Goal: Task Accomplishment & Management: Manage account settings

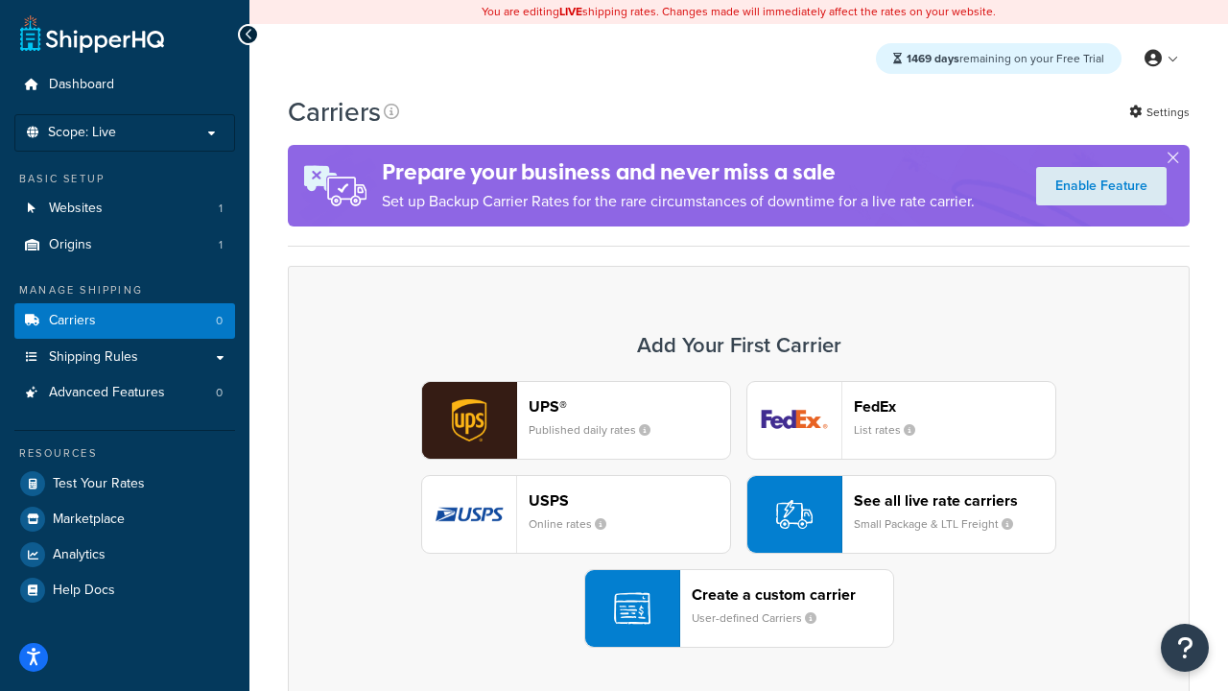
click at [739, 514] on div "UPS® Published daily rates FedEx List rates USPS Online rates See all live rate…" at bounding box center [738, 514] width 861 height 267
click at [955, 406] on header "FedEx" at bounding box center [954, 406] width 201 height 18
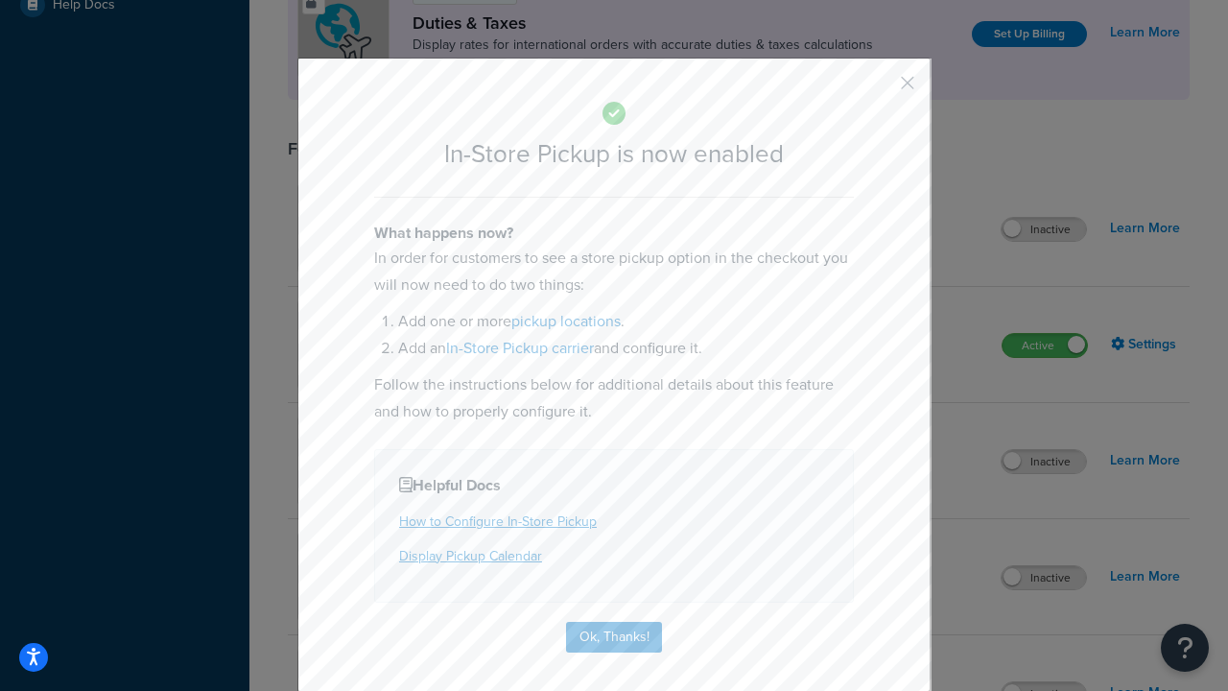
click at [879, 89] on button "button" at bounding box center [879, 89] width 5 height 5
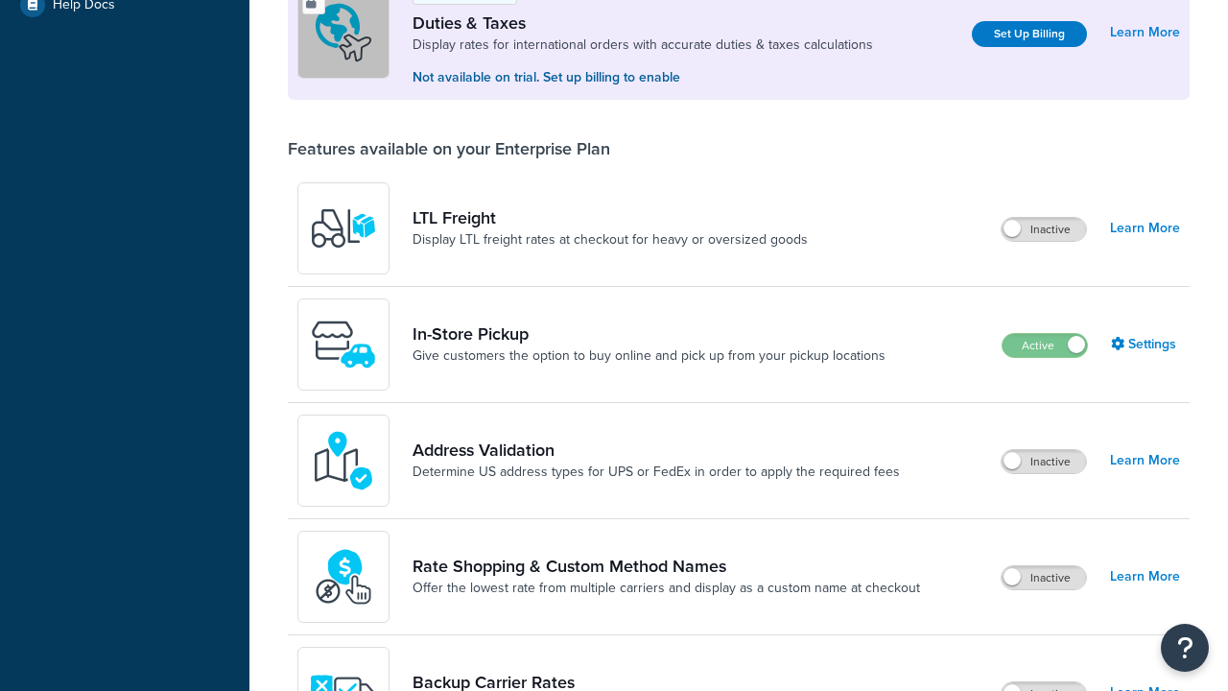
scroll to position [585, 0]
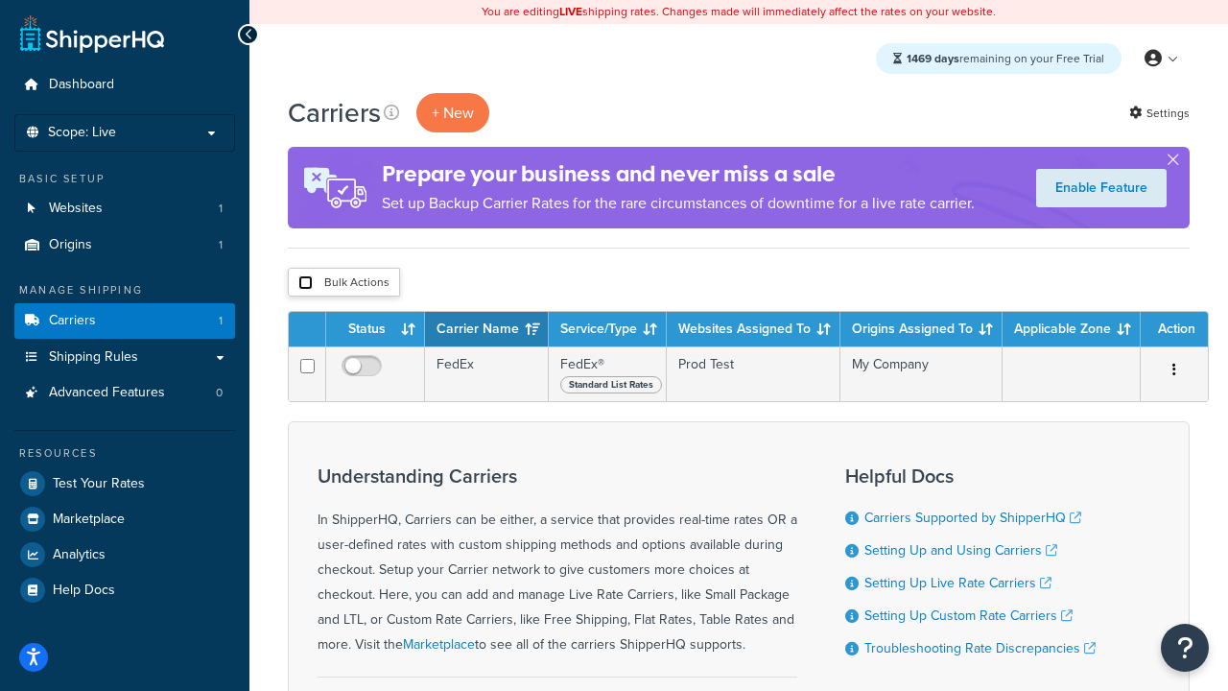
click at [305, 283] on input "checkbox" at bounding box center [305, 282] width 14 height 14
checkbox input "true"
click at [0, 0] on button "Delete" at bounding box center [0, 0] width 0 height 0
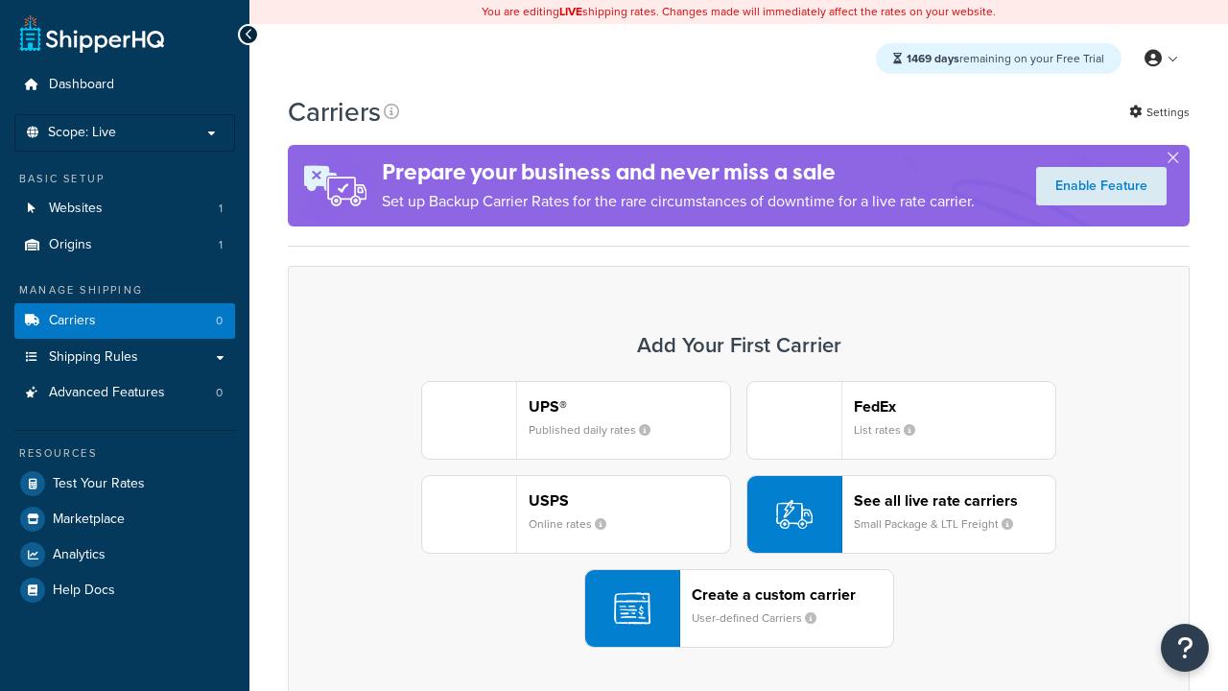
click at [739, 514] on div "UPS® Published daily rates FedEx List rates USPS Online rates See all live rate…" at bounding box center [738, 514] width 861 height 267
click at [955, 406] on header "FedEx" at bounding box center [954, 406] width 201 height 18
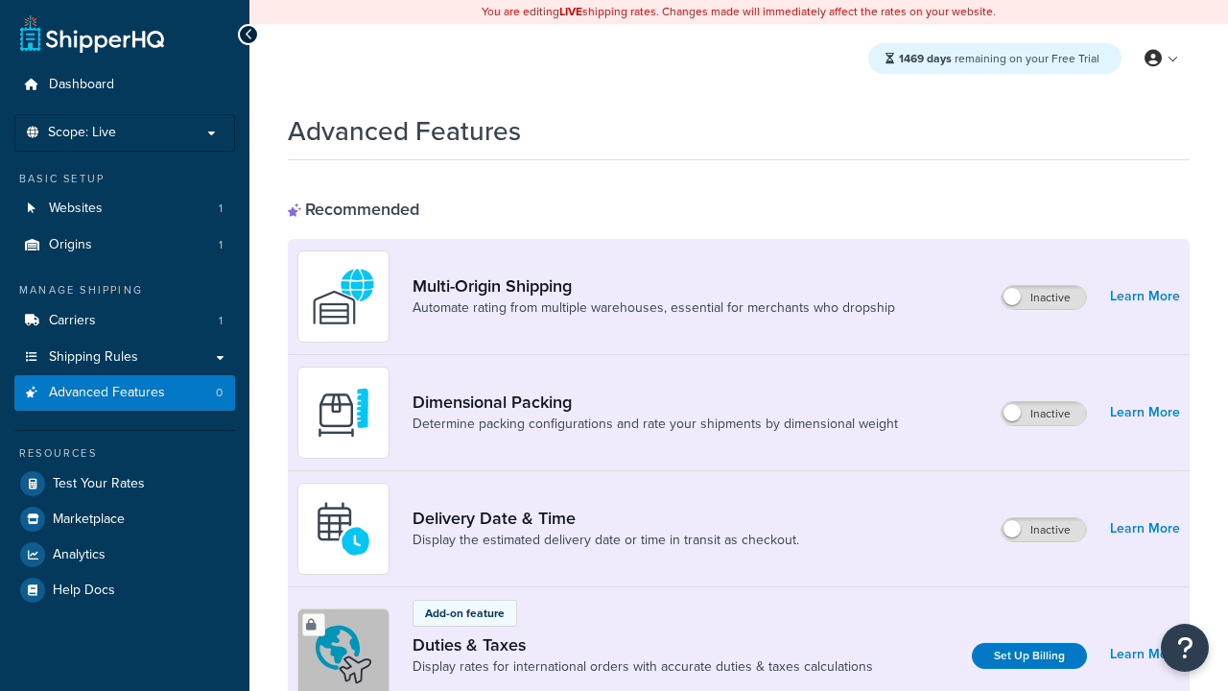
scroll to position [622, 0]
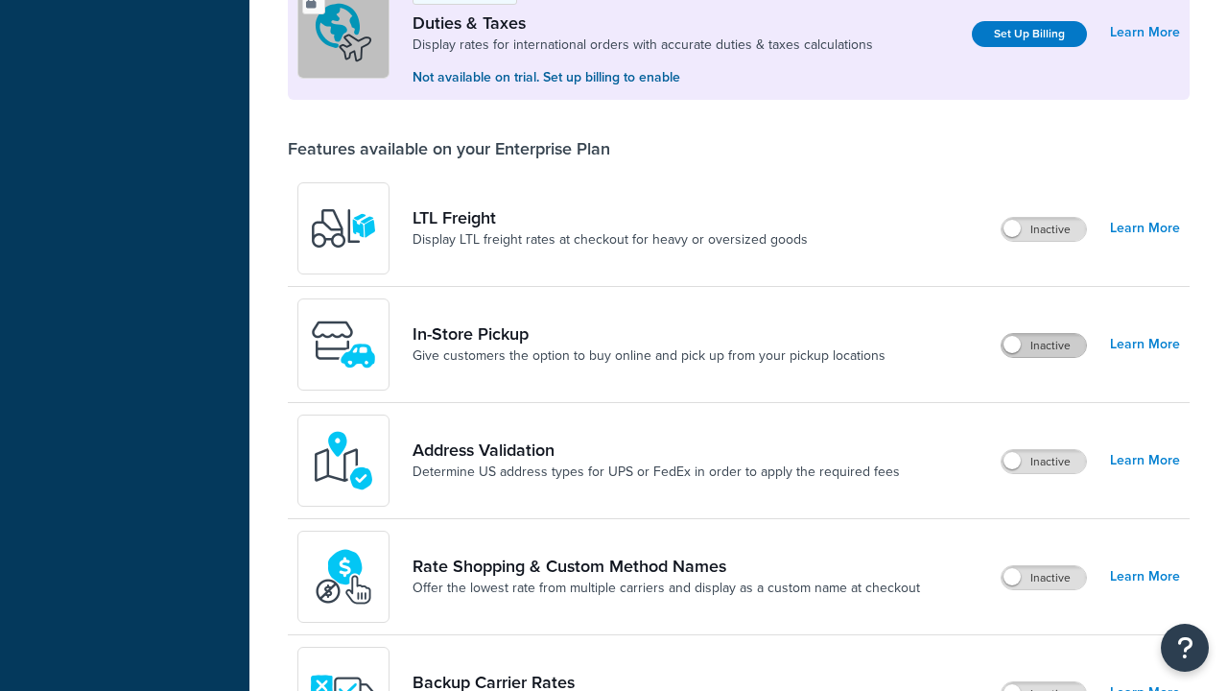
click at [1044, 345] on label "Inactive" at bounding box center [1044, 345] width 84 height 23
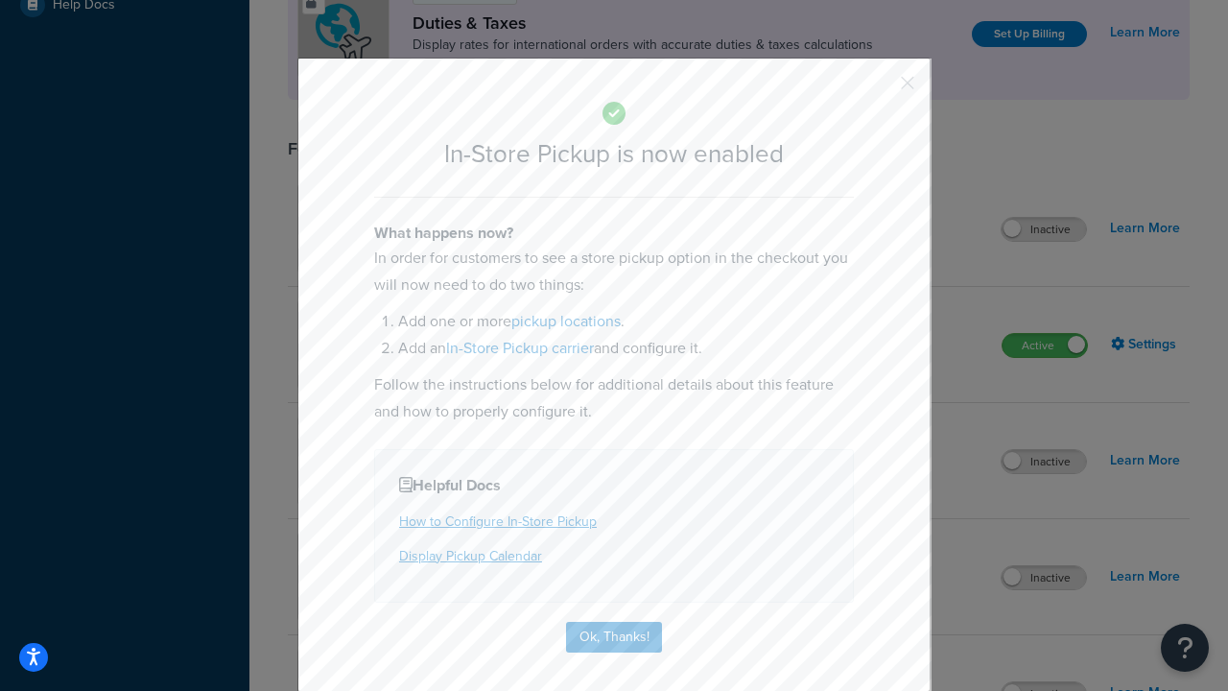
click at [879, 89] on button "button" at bounding box center [879, 89] width 5 height 5
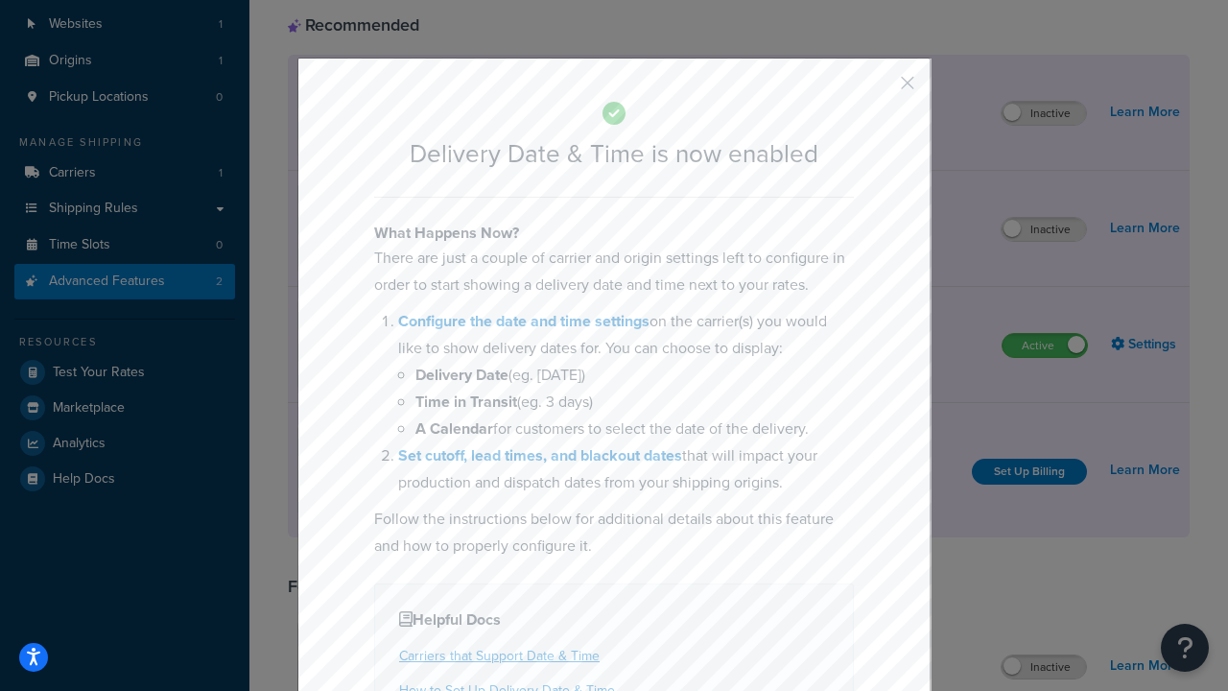
click at [879, 89] on button "button" at bounding box center [879, 89] width 5 height 5
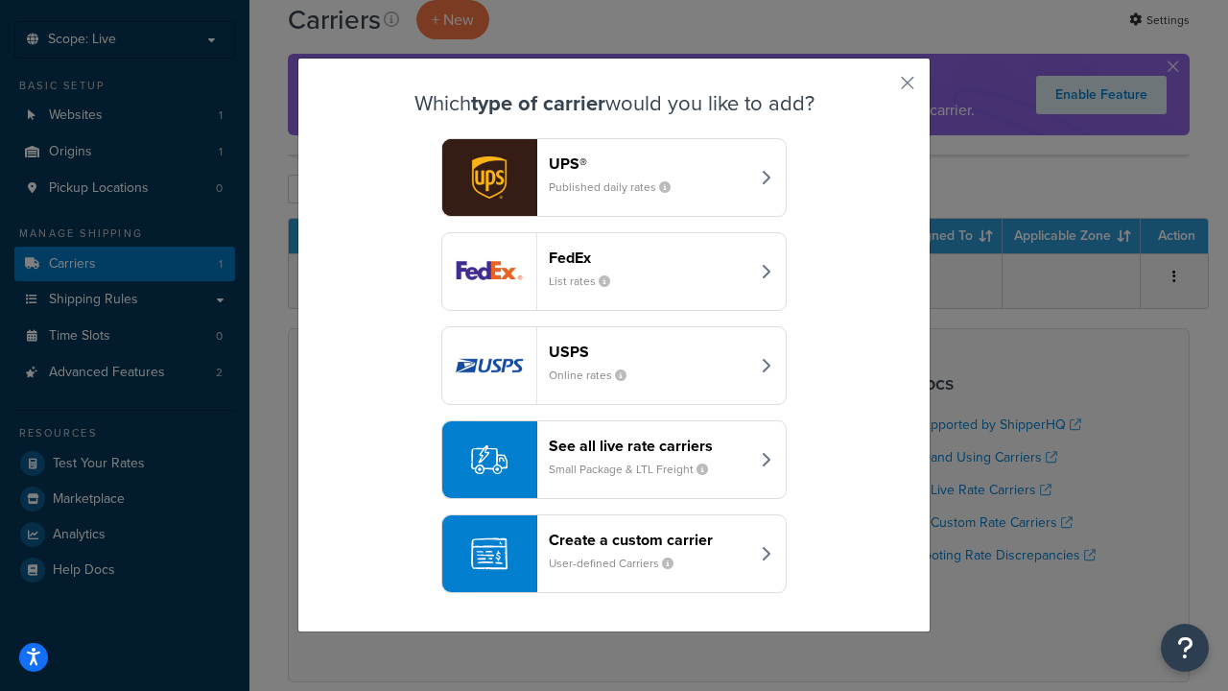
click at [614, 554] on div "Create a custom carrier User-defined Carriers" at bounding box center [649, 554] width 201 height 46
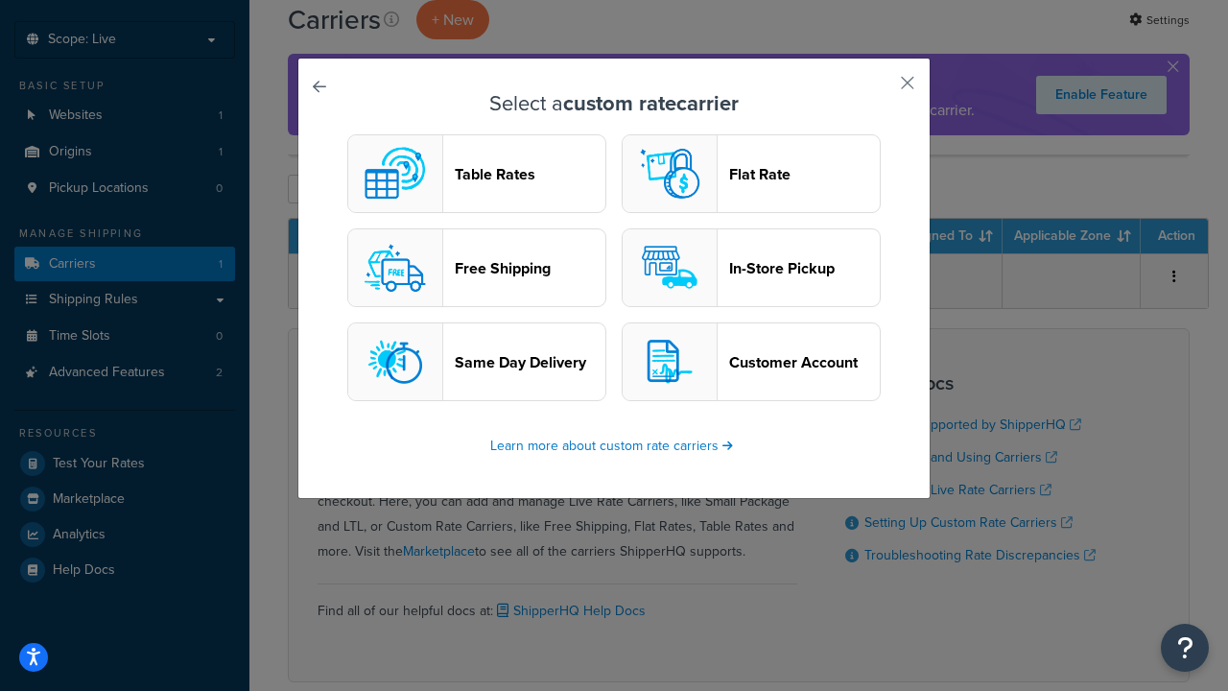
click at [751, 268] on header "In-Store Pickup" at bounding box center [804, 268] width 151 height 18
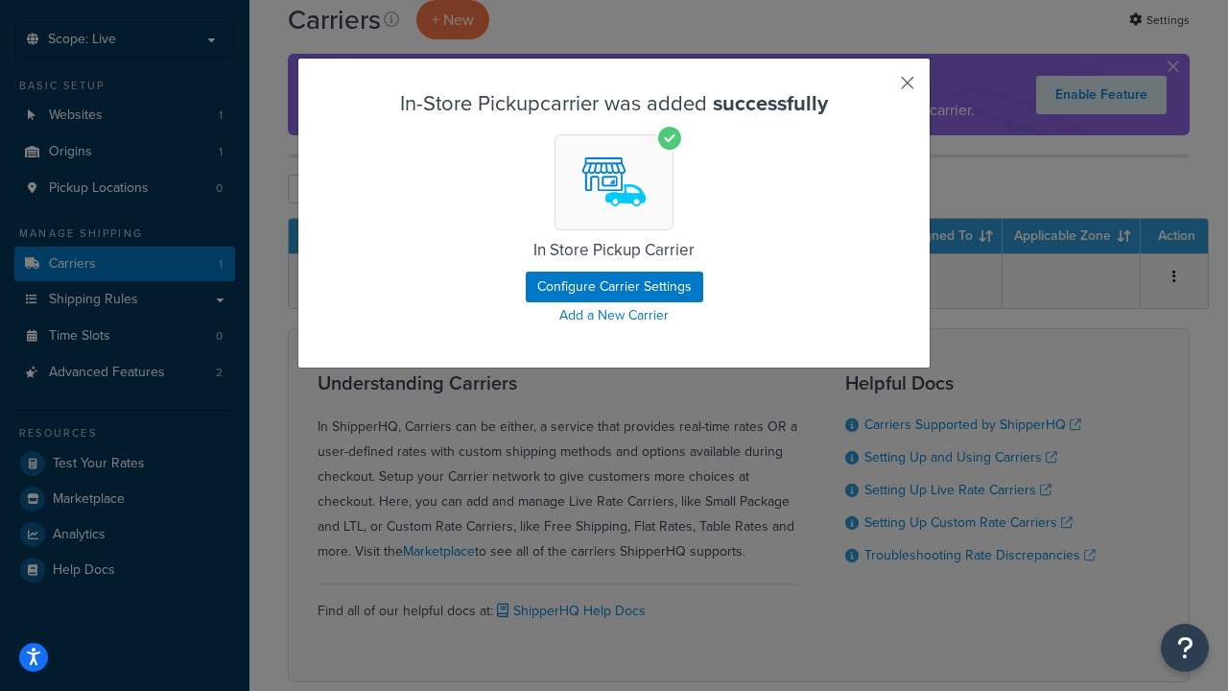
click at [879, 89] on button "button" at bounding box center [879, 89] width 5 height 5
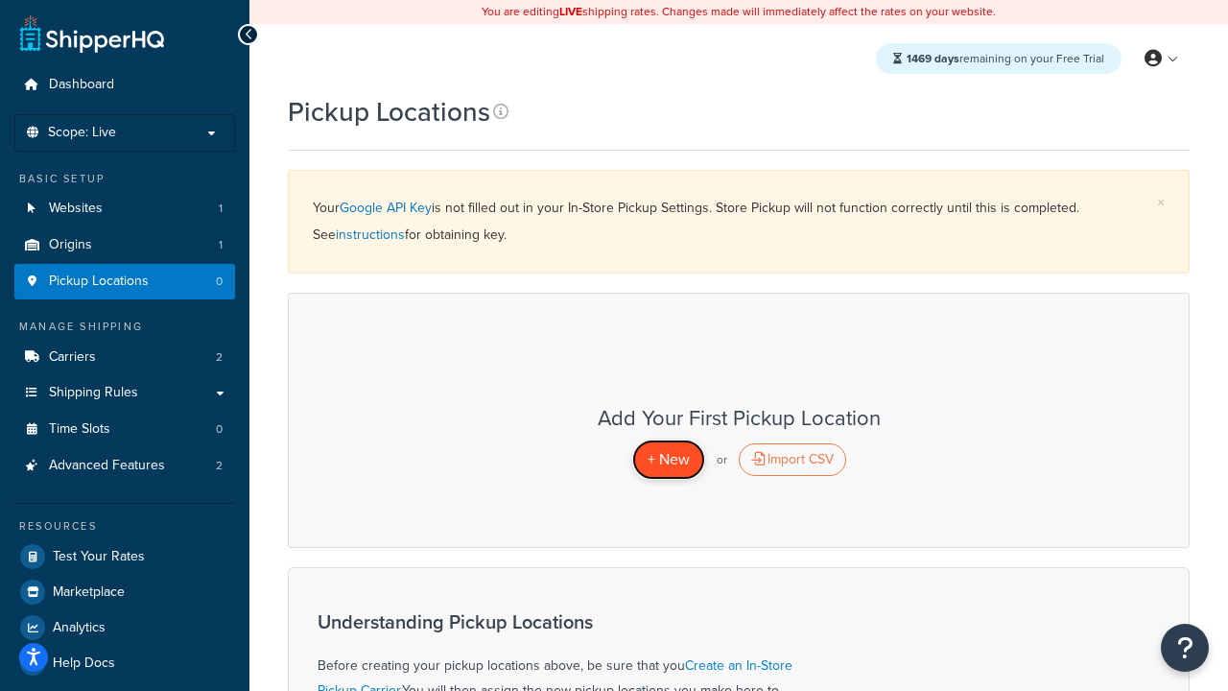
click at [668, 459] on span "+ New" at bounding box center [669, 459] width 42 height 22
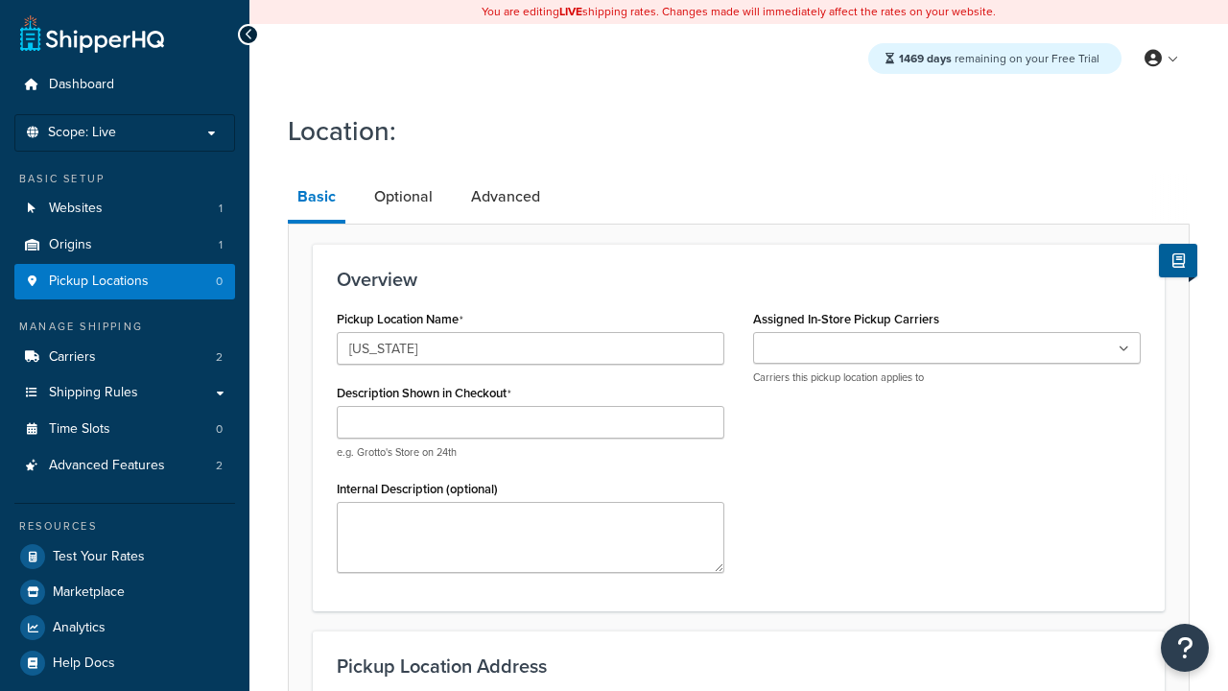
type input "[US_STATE]"
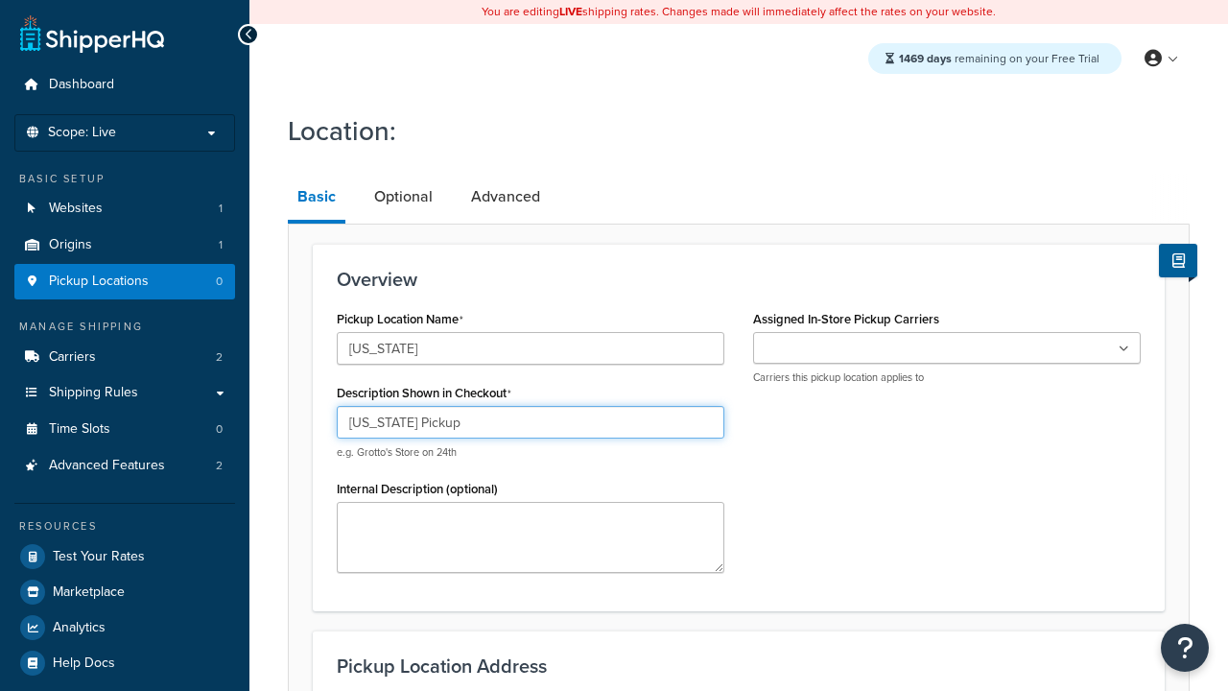
type input "[US_STATE] Pickup"
click at [947, 348] on ul at bounding box center [947, 348] width 388 height 32
type input "3385 Michelson Drive"
type input "Suite B"
type input "Irvine"
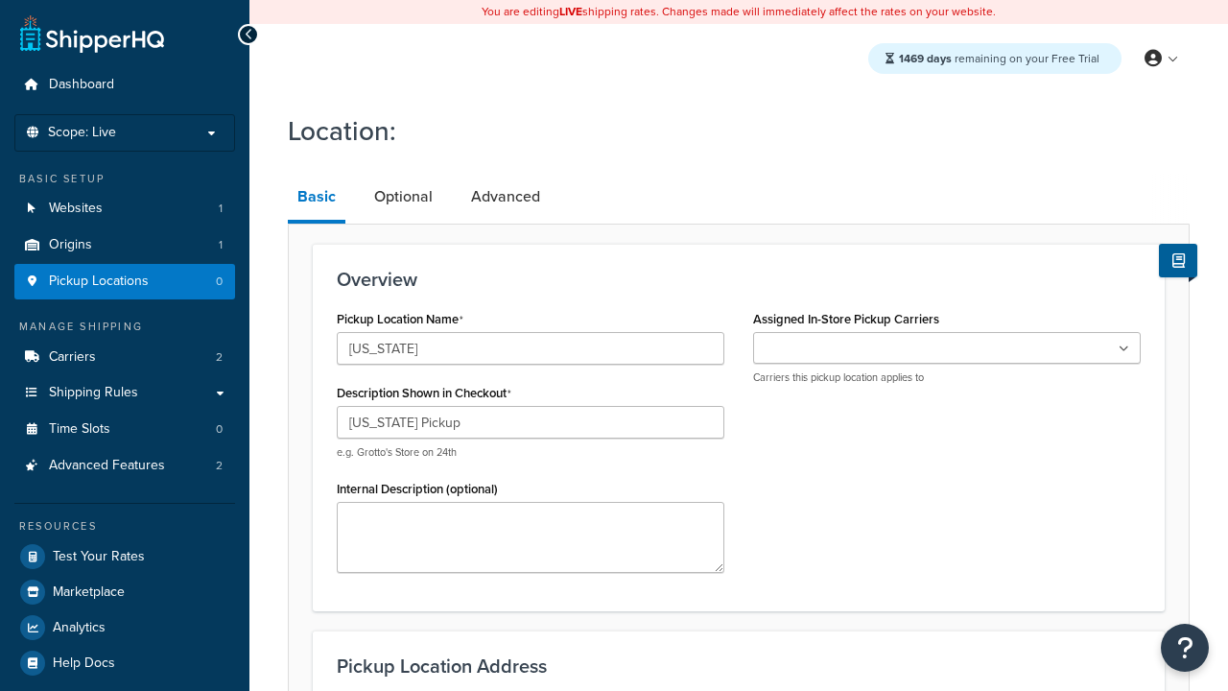
select select "5"
type input "Irvine"
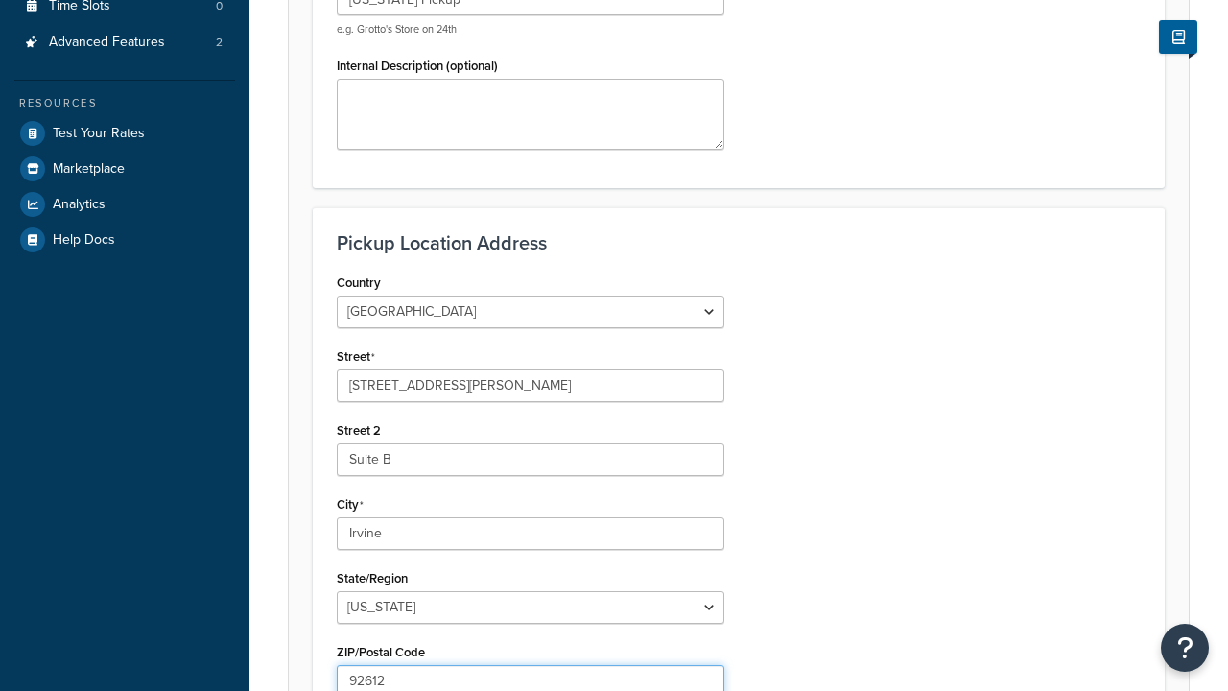
type input "92612"
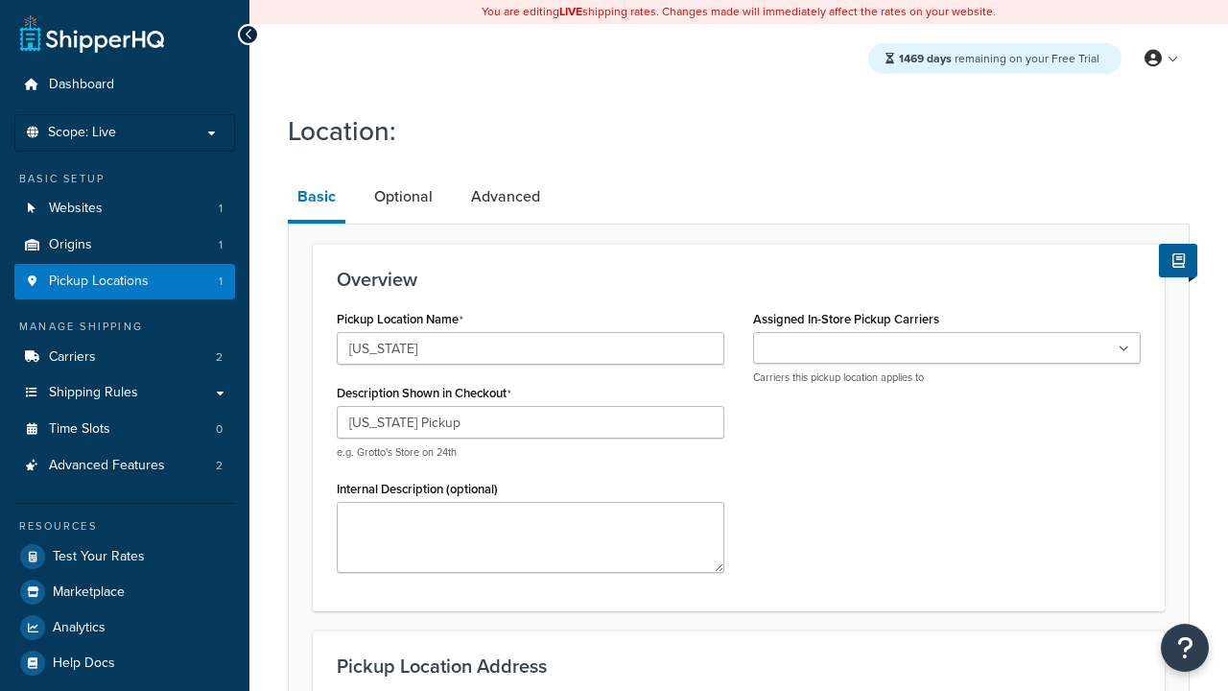
type input "[US_STATE] Pickup"
click at [947, 348] on ul at bounding box center [947, 348] width 388 height 32
type input "[STREET_ADDRESS]"
type input "Suite A"
type input "Georgetown"
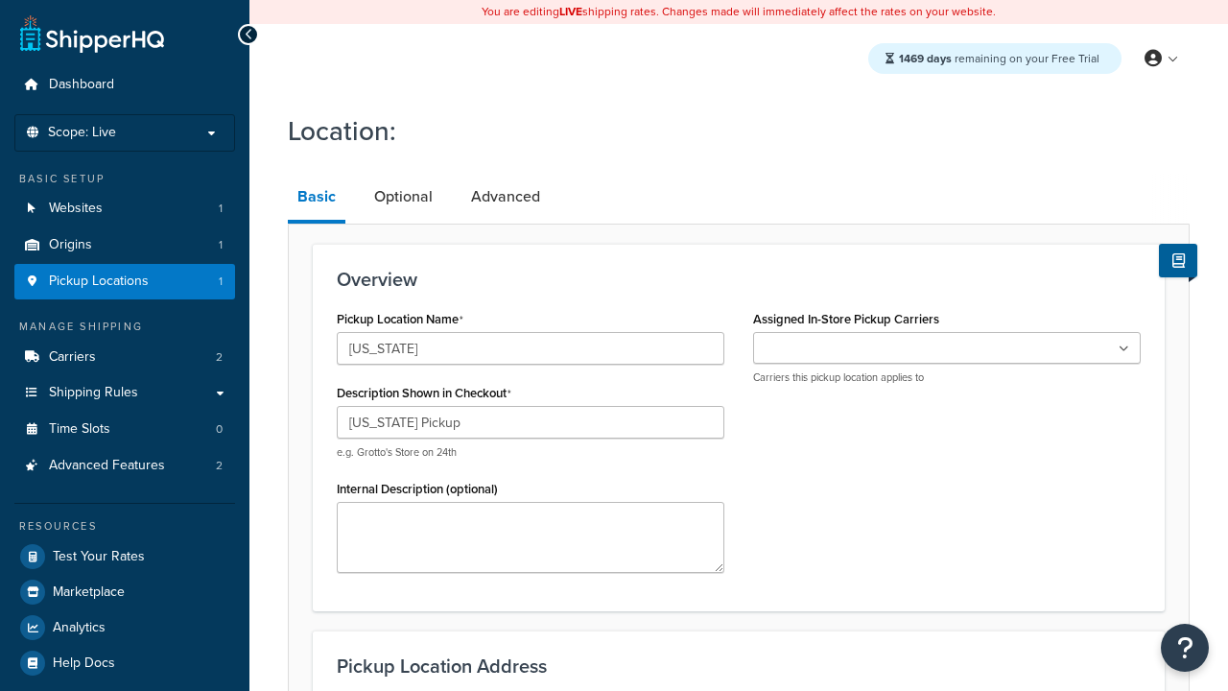
select select "43"
type input "Georgetown"
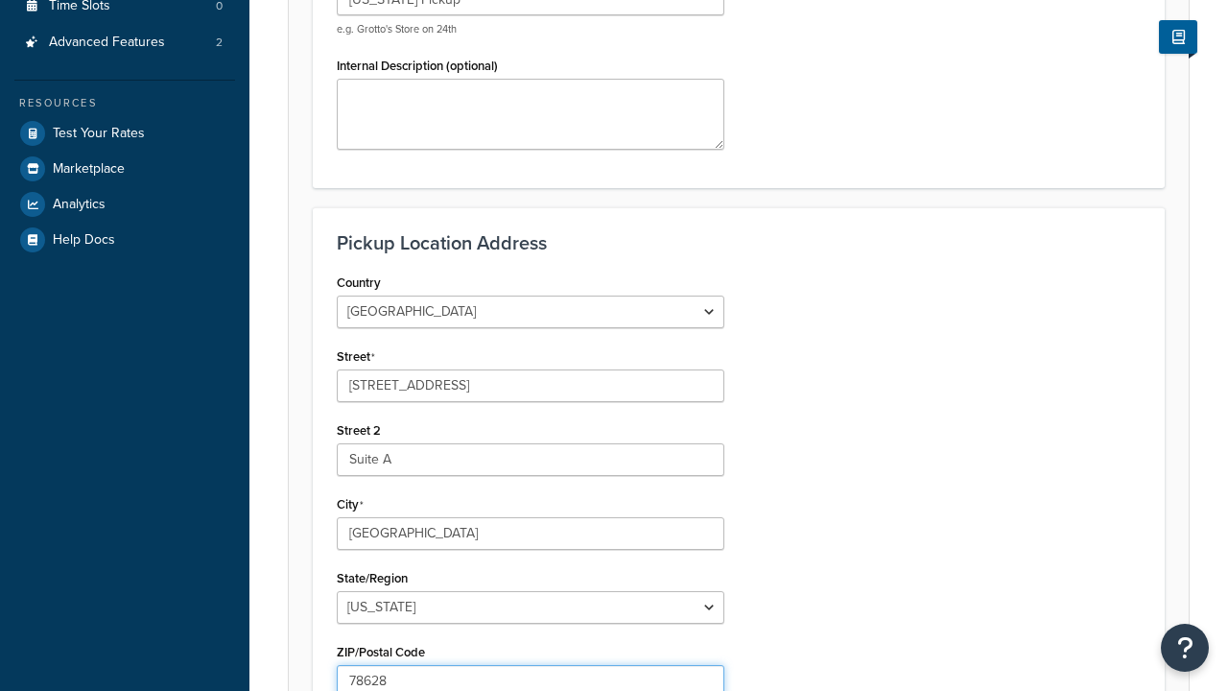
type input "78628"
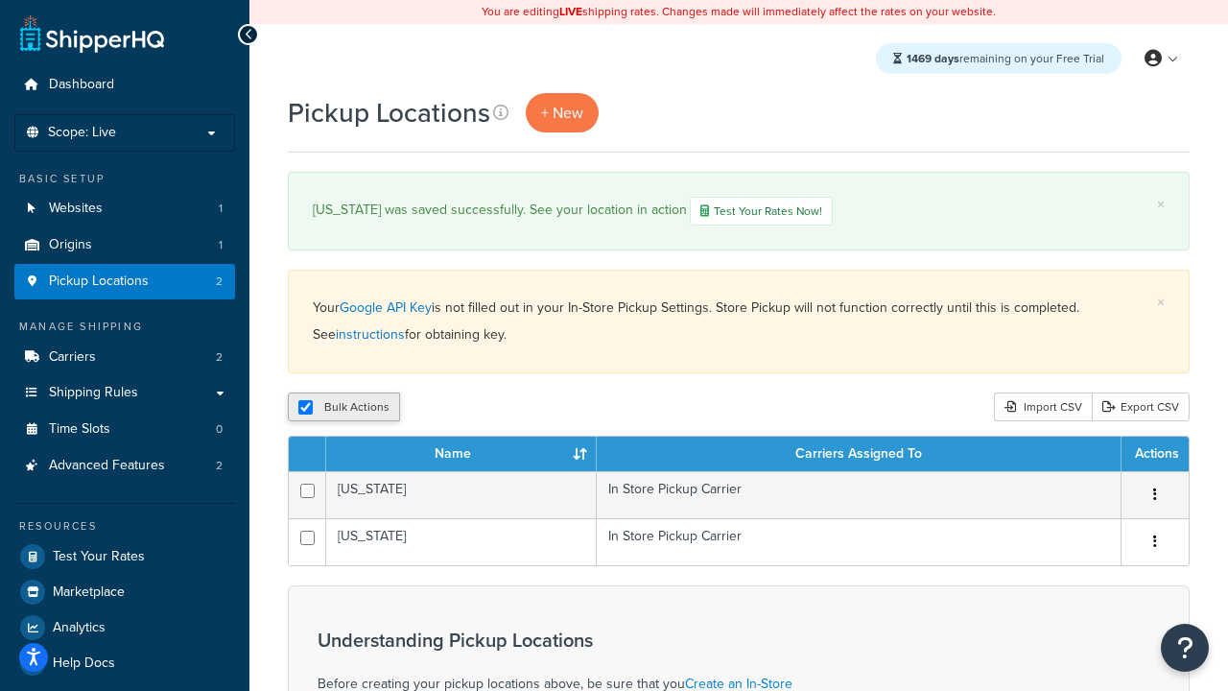
click at [305, 409] on input "checkbox" at bounding box center [305, 407] width 14 height 14
checkbox input "false"
click at [305, 409] on input "checkbox" at bounding box center [305, 407] width 14 height 14
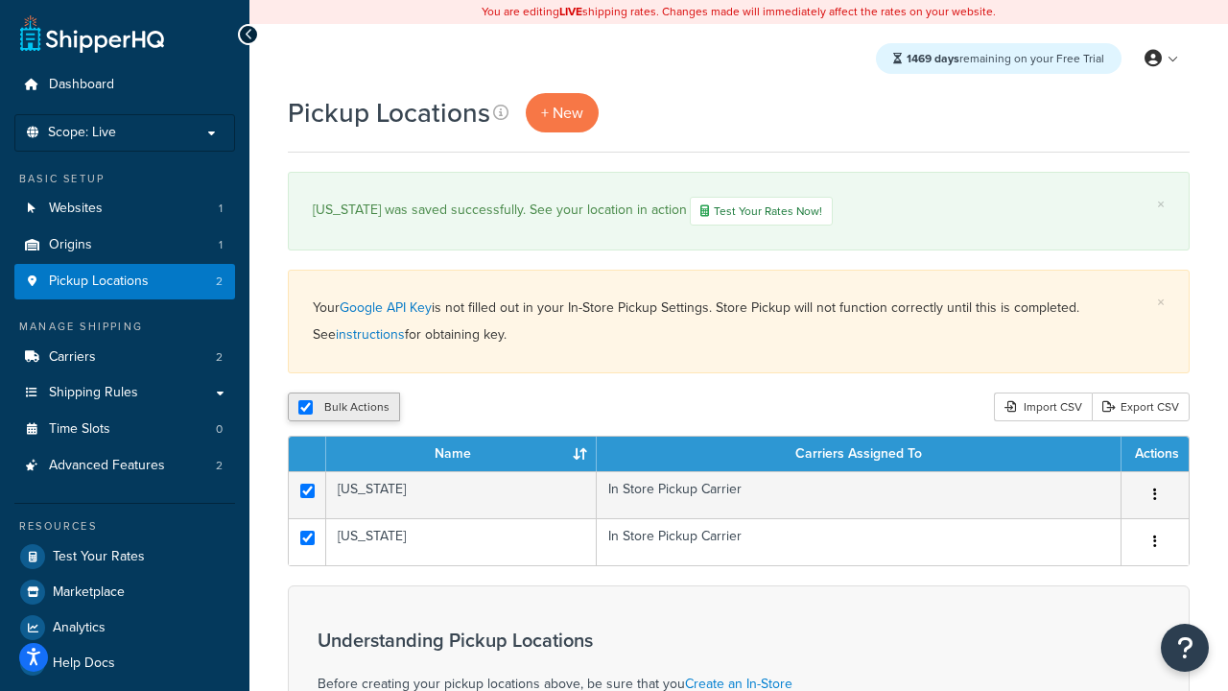
checkbox input "true"
click at [440, 409] on button "Duplicate" at bounding box center [439, 406] width 81 height 29
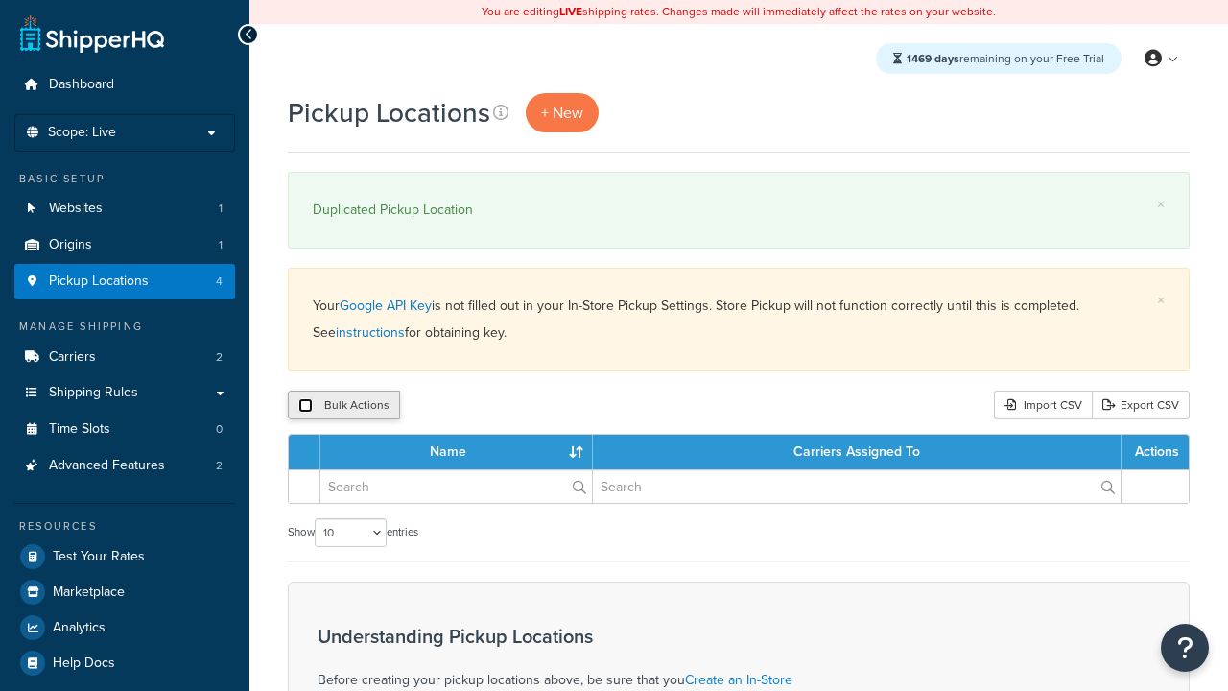
click at [305, 406] on input "checkbox" at bounding box center [305, 405] width 14 height 14
checkbox input "true"
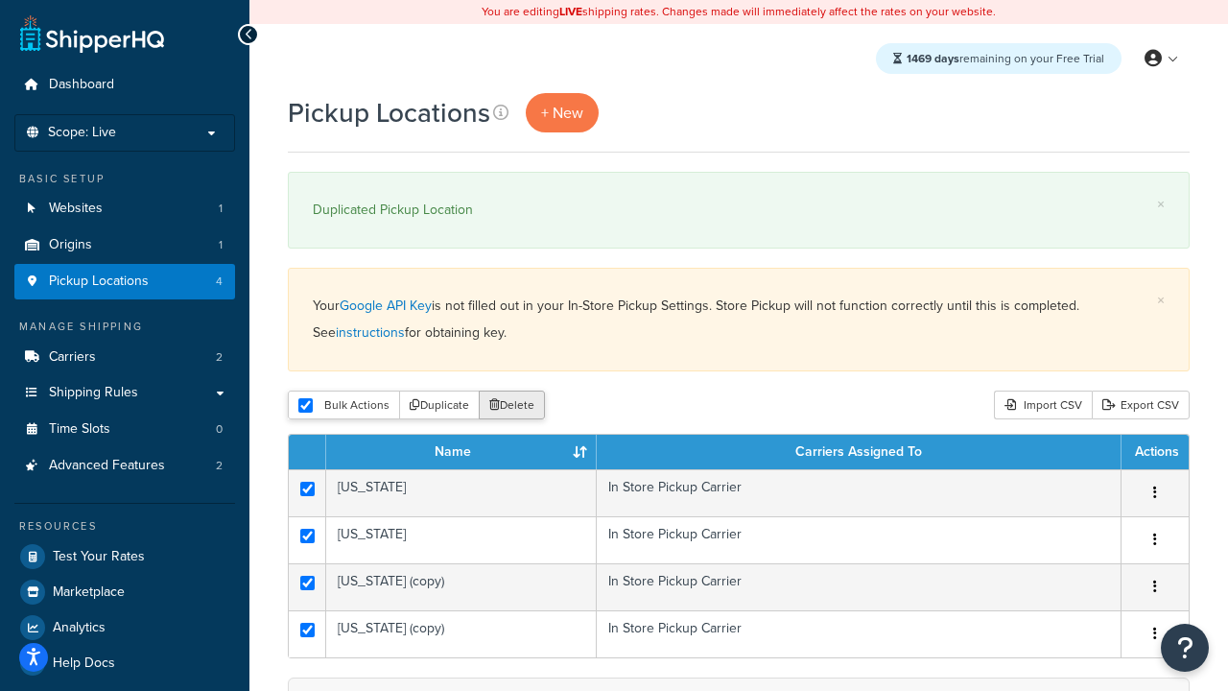
click at [516, 406] on button "Delete" at bounding box center [512, 404] width 66 height 29
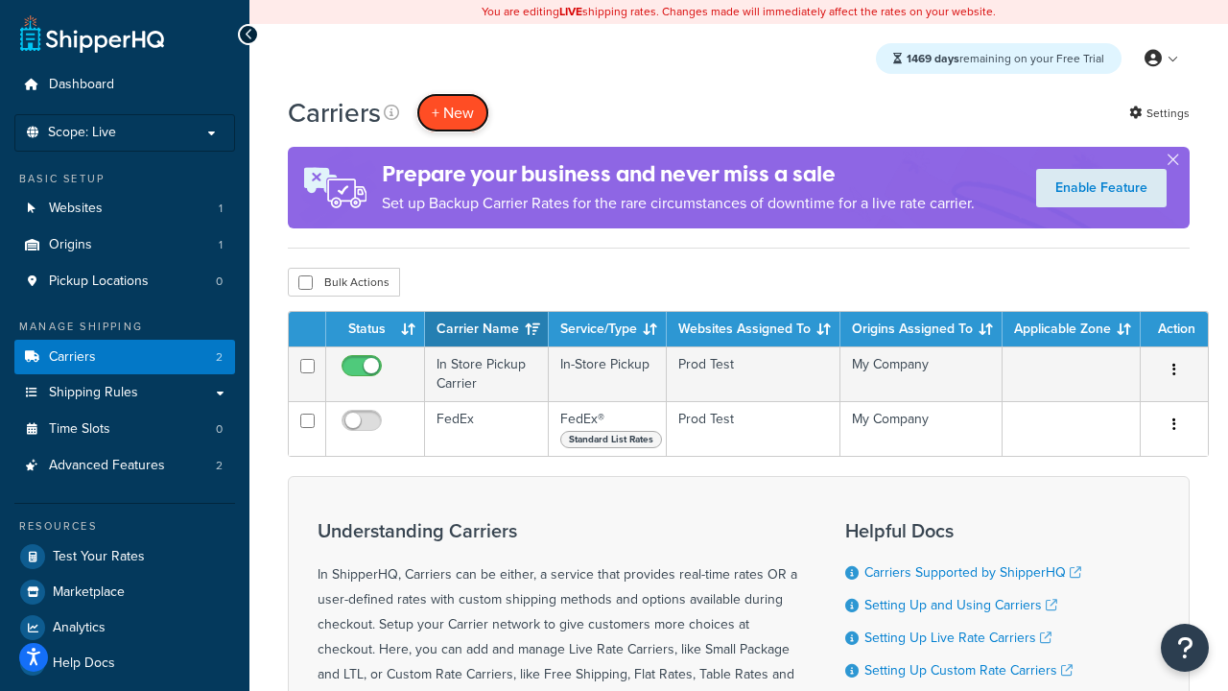
click at [453, 112] on button "+ New" at bounding box center [452, 112] width 73 height 39
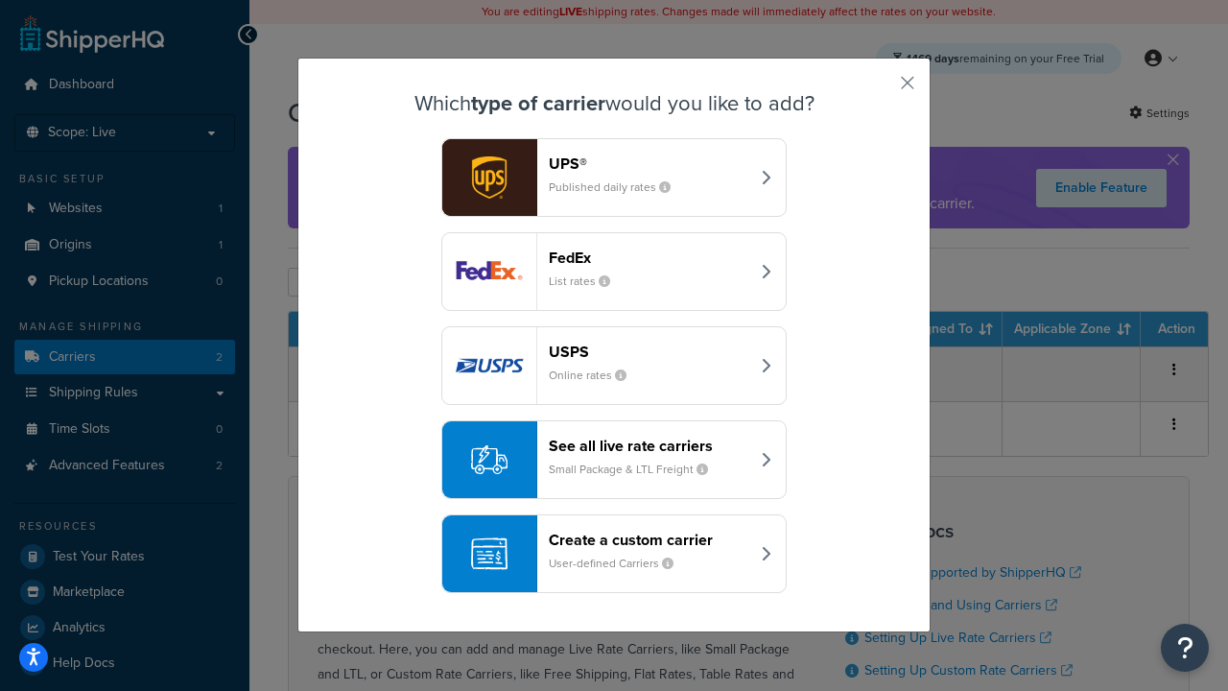
click at [614, 531] on header "Create a custom carrier" at bounding box center [649, 540] width 201 height 18
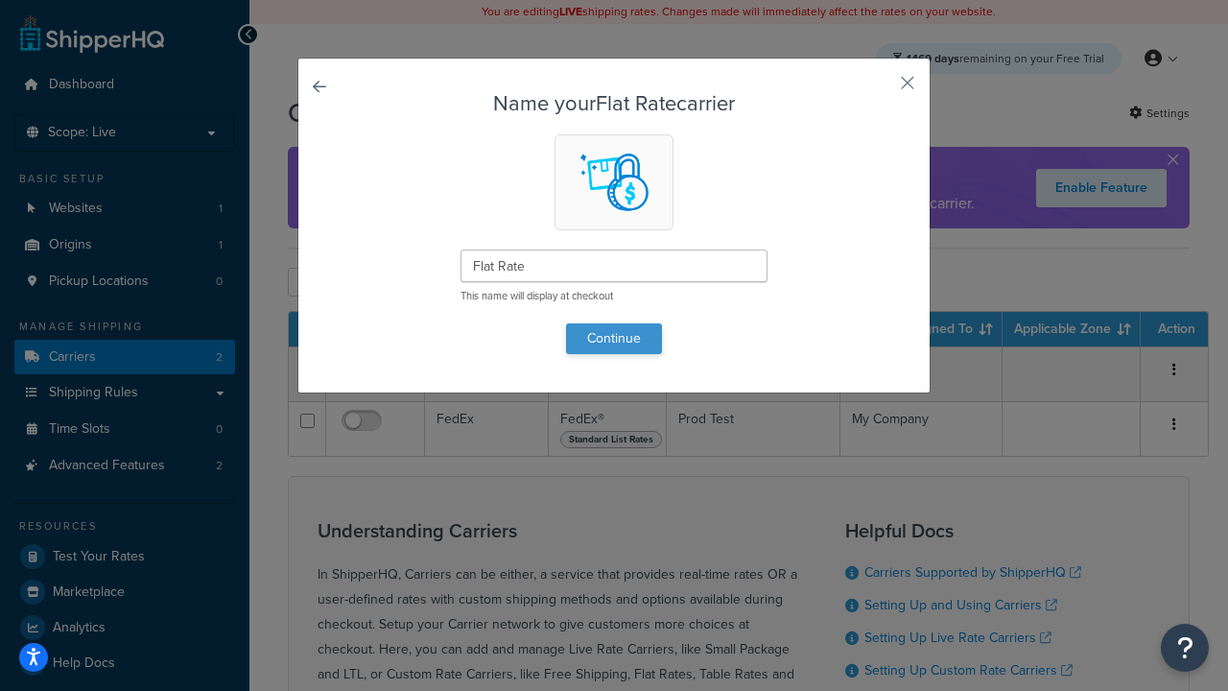
type input "Flat Rate"
click at [614, 338] on button "Continue" at bounding box center [614, 338] width 96 height 31
click at [879, 89] on button "button" at bounding box center [879, 89] width 5 height 5
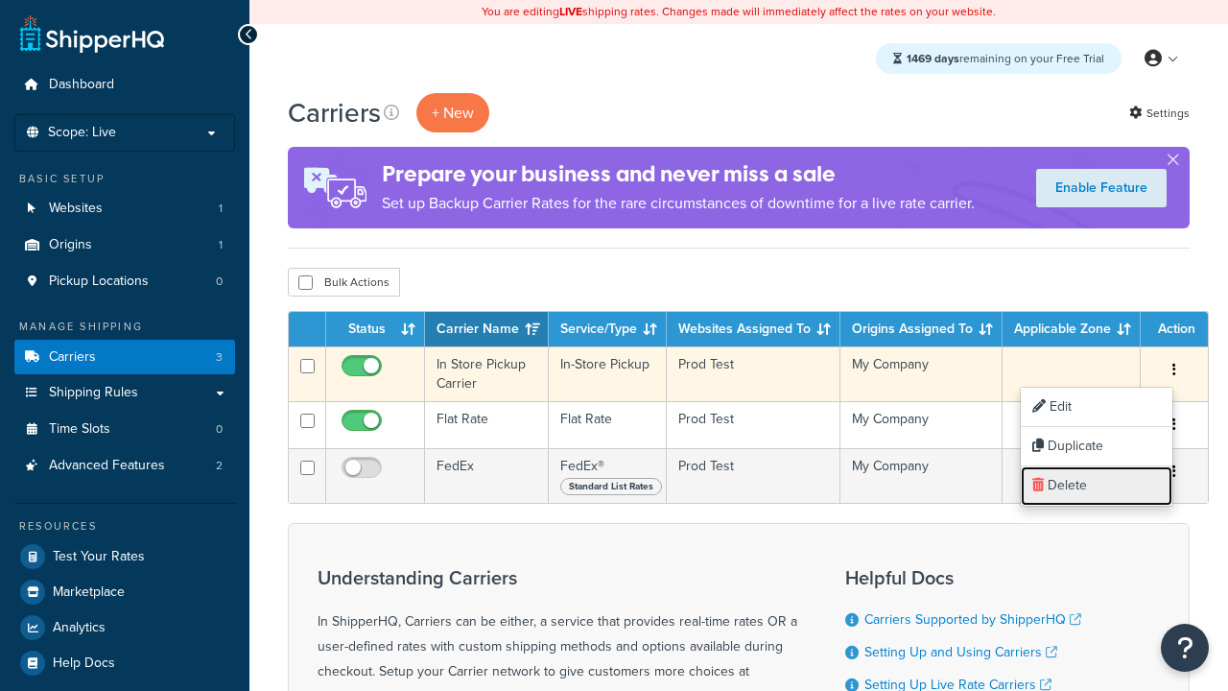
click at [1097, 485] on link "Delete" at bounding box center [1097, 485] width 152 height 39
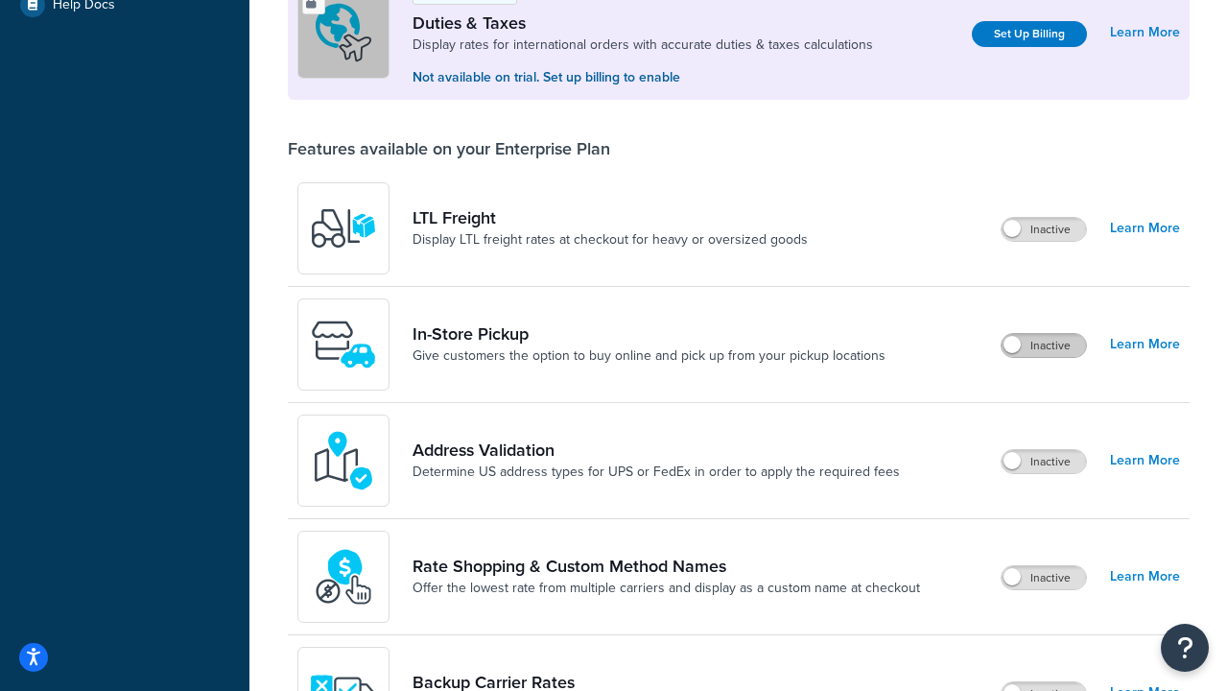
scroll to position [585, 0]
